Goal: Information Seeking & Learning: Learn about a topic

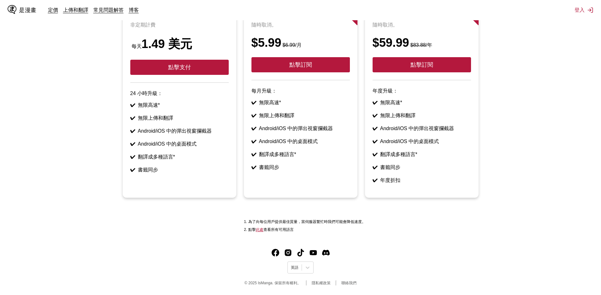
scroll to position [105, 0]
click at [306, 268] on icon at bounding box center [307, 267] width 6 height 6
click at [294, 250] on font "中文(正體)" at bounding box center [300, 252] width 18 height 4
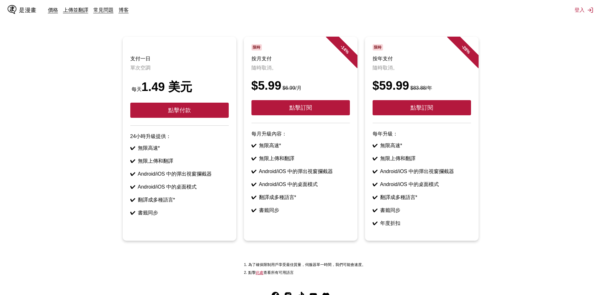
scroll to position [10, 0]
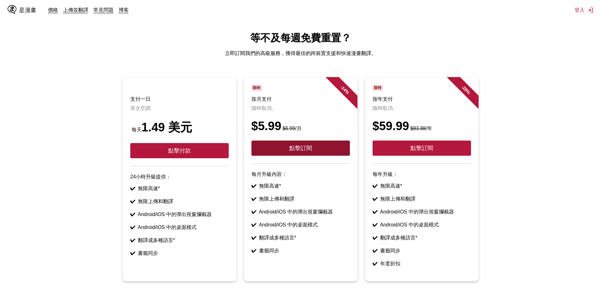
click at [279, 154] on button "點擊訂閱" at bounding box center [300, 147] width 98 height 15
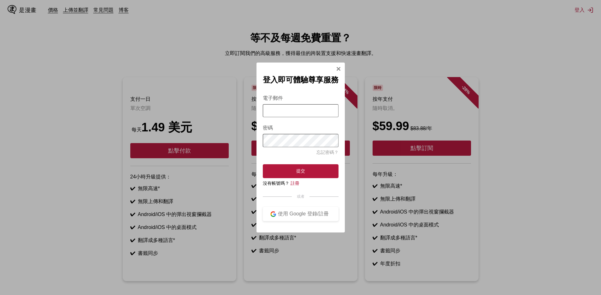
click at [337, 69] on button "登入模式" at bounding box center [338, 69] width 5 height 6
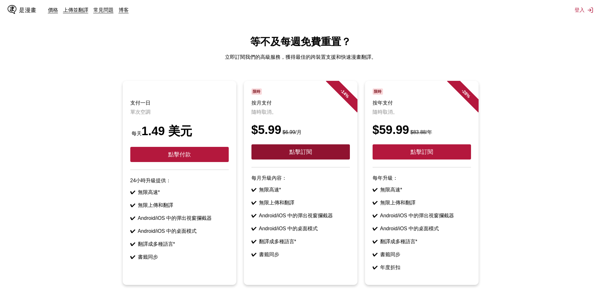
scroll to position [0, 0]
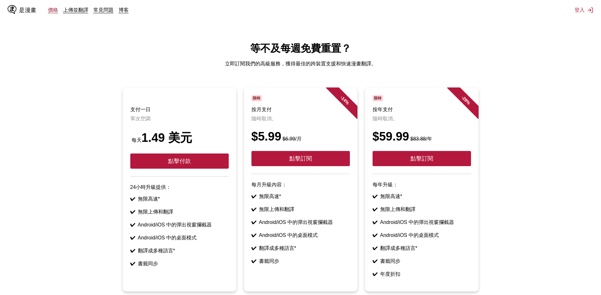
click at [50, 12] on font "價格" at bounding box center [53, 10] width 10 height 6
click at [52, 10] on font "價格" at bounding box center [53, 10] width 10 height 6
click at [77, 12] on font "上傳並翻譯" at bounding box center [75, 10] width 25 height 6
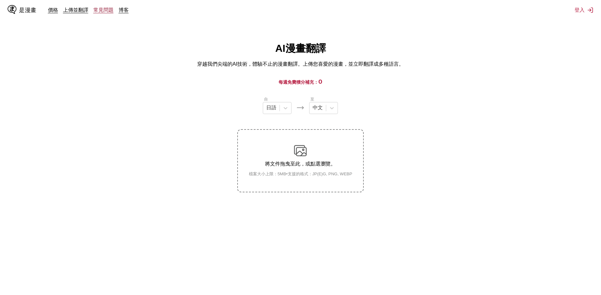
click at [110, 10] on font "常見問題" at bounding box center [103, 10] width 20 height 6
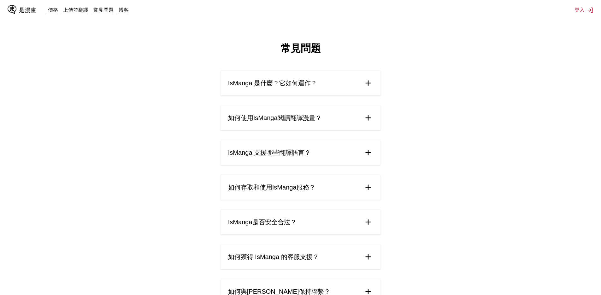
click at [371, 156] on img at bounding box center [367, 152] width 9 height 9
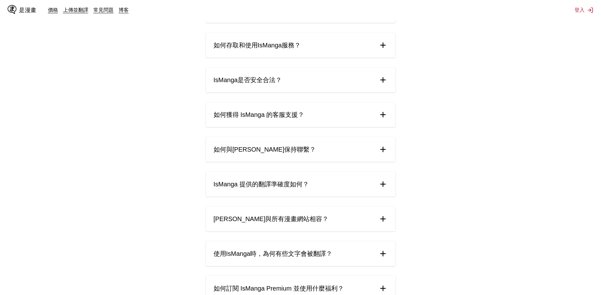
scroll to position [189, 0]
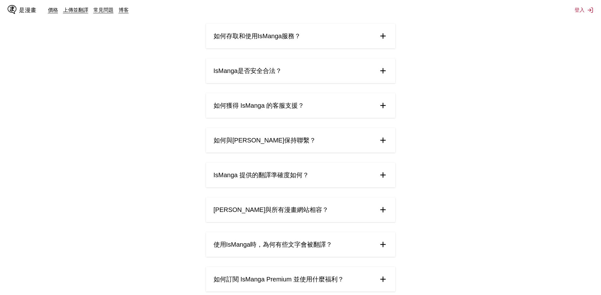
click at [384, 209] on img at bounding box center [382, 209] width 9 height 9
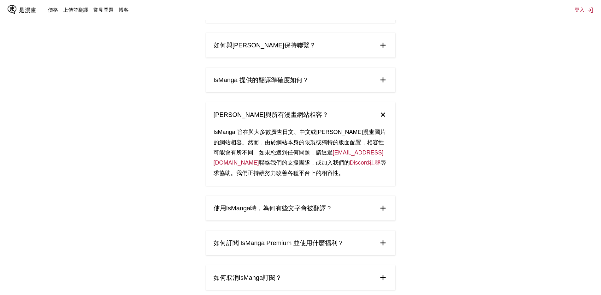
scroll to position [315, 0]
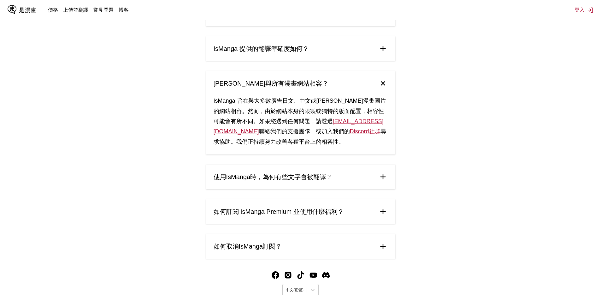
click at [392, 178] on summary "使用IsManga時，為何有些文字會被翻譯？" at bounding box center [300, 176] width 189 height 25
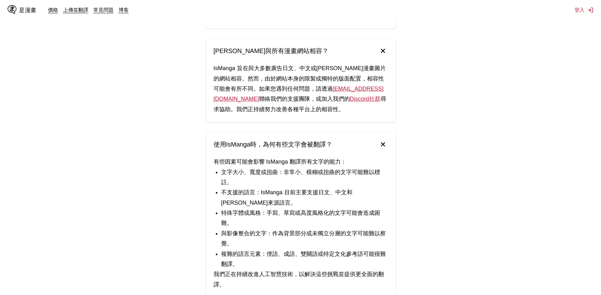
scroll to position [442, 0]
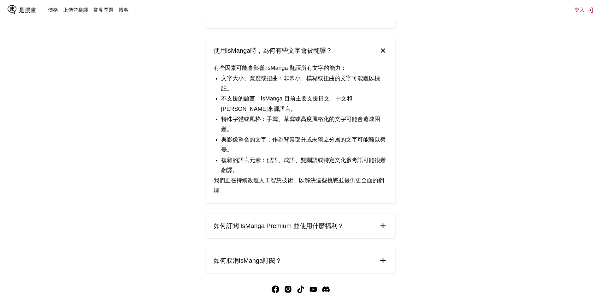
click at [381, 229] on img at bounding box center [382, 225] width 9 height 9
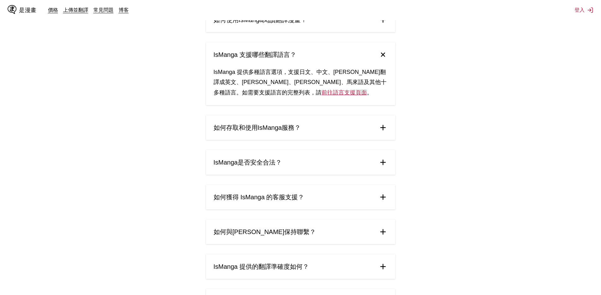
scroll to position [0, 0]
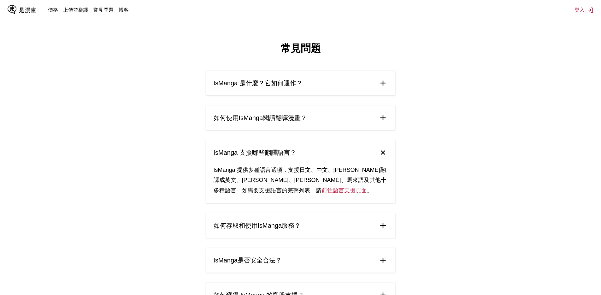
click at [23, 12] on font "是漫畫" at bounding box center [28, 10] width 18 height 6
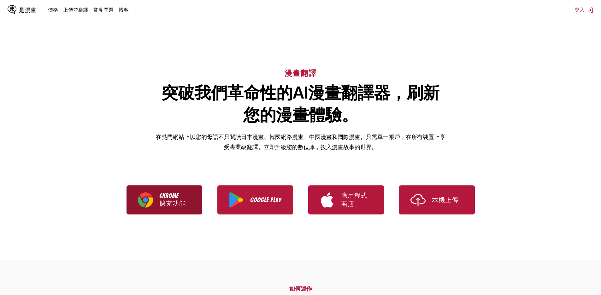
click at [157, 196] on link "Chrome 擴充功能" at bounding box center [165, 199] width 76 height 29
